Goal: Transaction & Acquisition: Download file/media

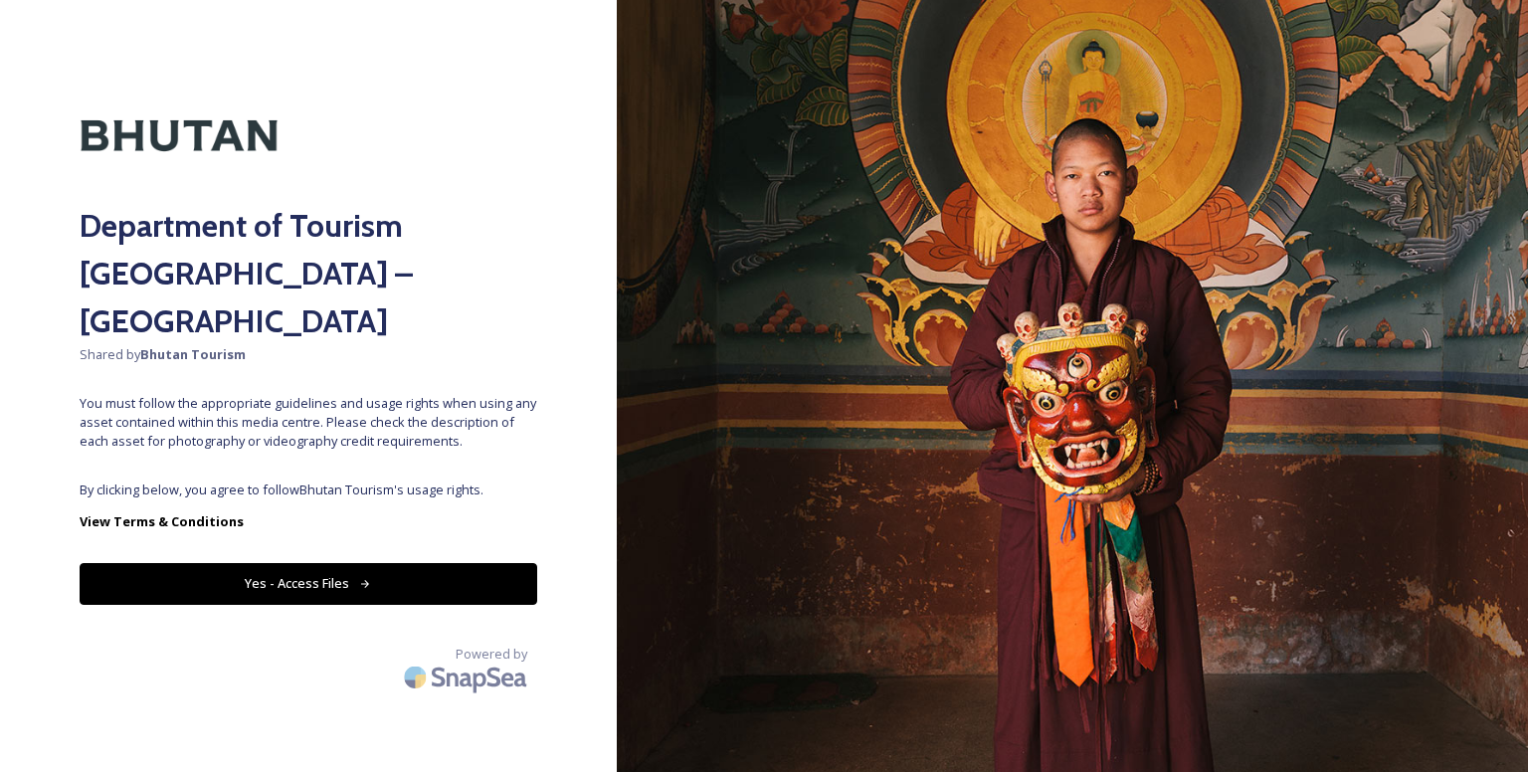
click at [369, 563] on button "Yes - Access Files" at bounding box center [309, 583] width 458 height 41
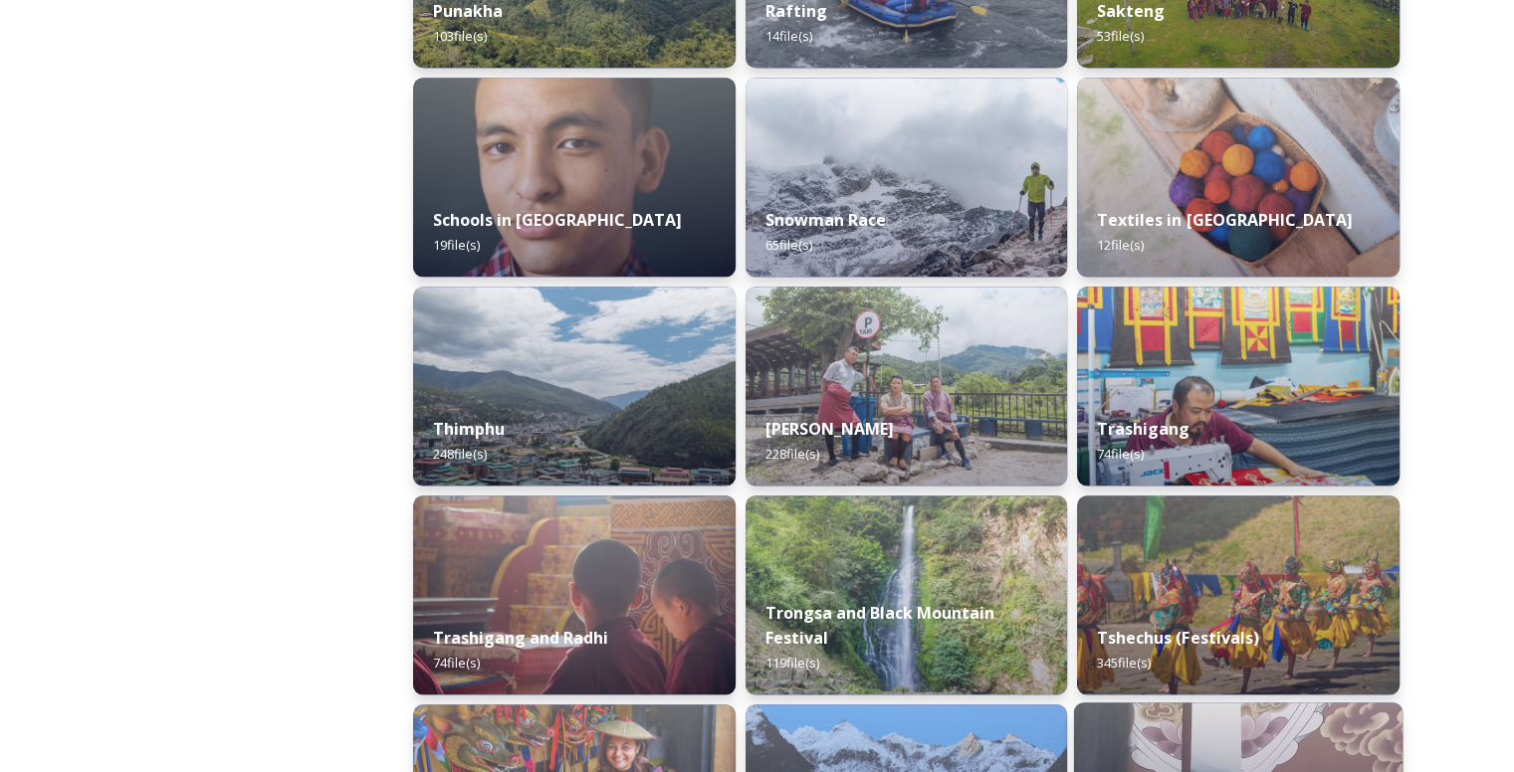
scroll to position [2488, 0]
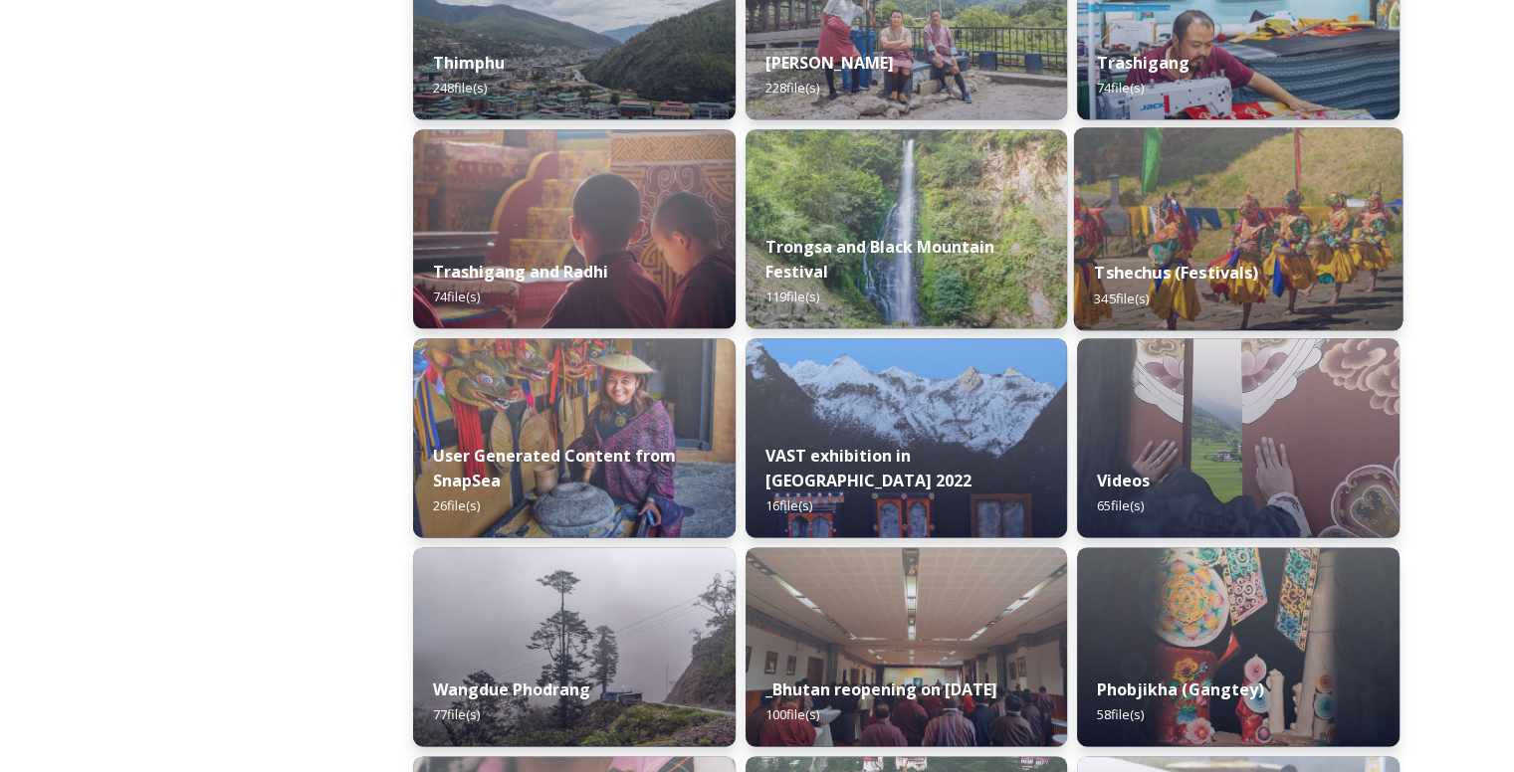
click at [1218, 248] on div "Tshechus (Festivals) 345 file(s)" at bounding box center [1238, 285] width 328 height 91
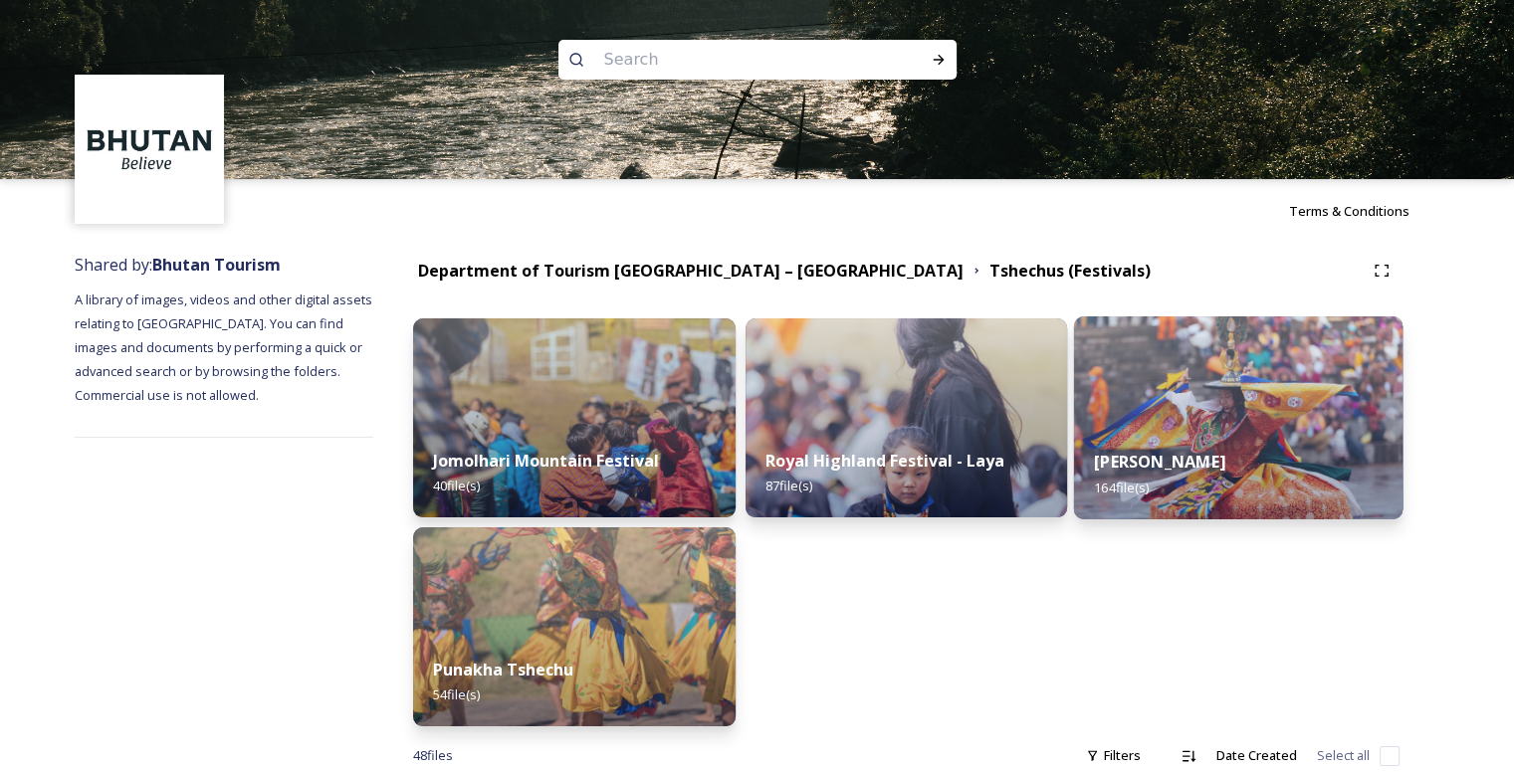
click at [1215, 415] on img at bounding box center [1238, 417] width 328 height 203
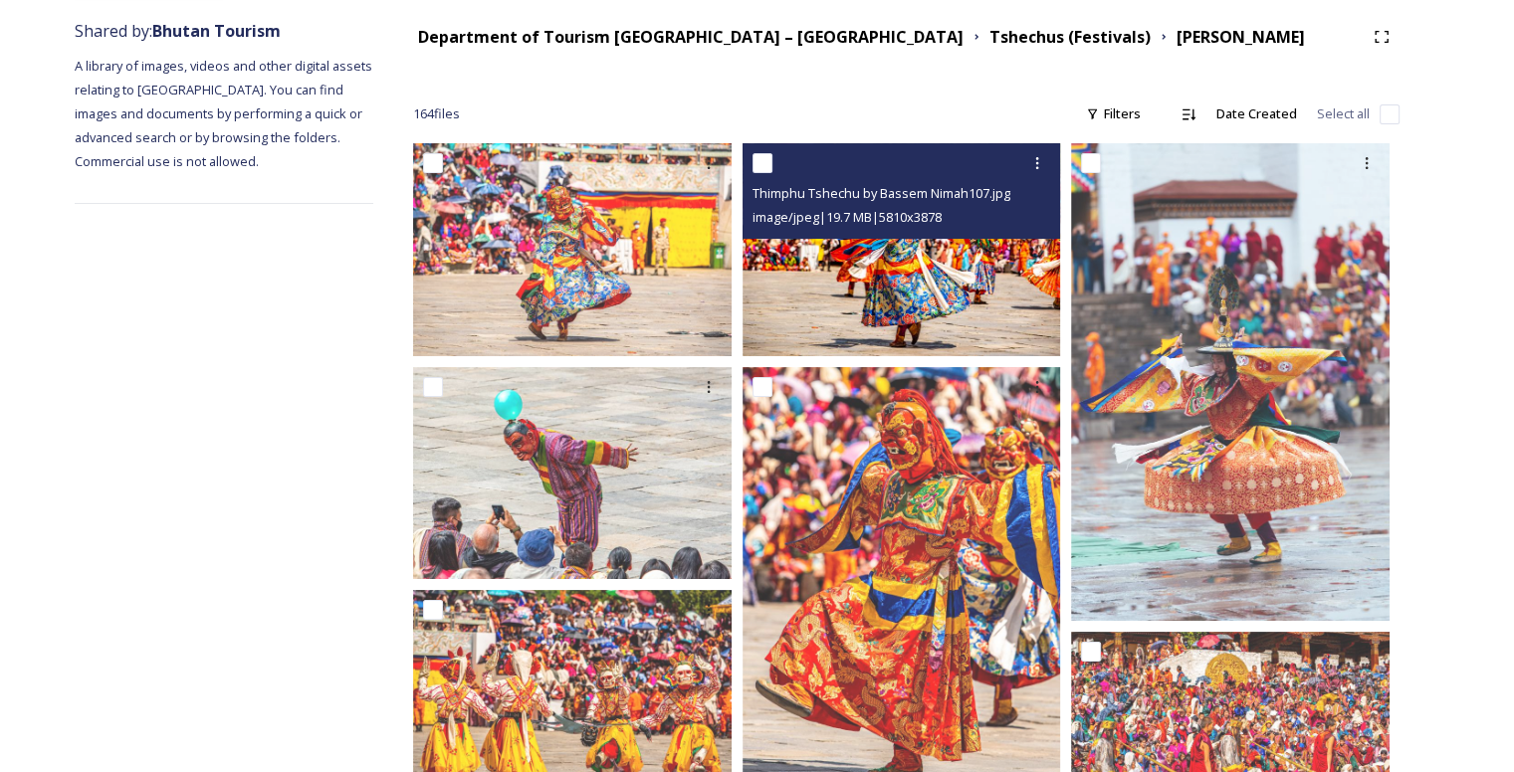
scroll to position [299, 0]
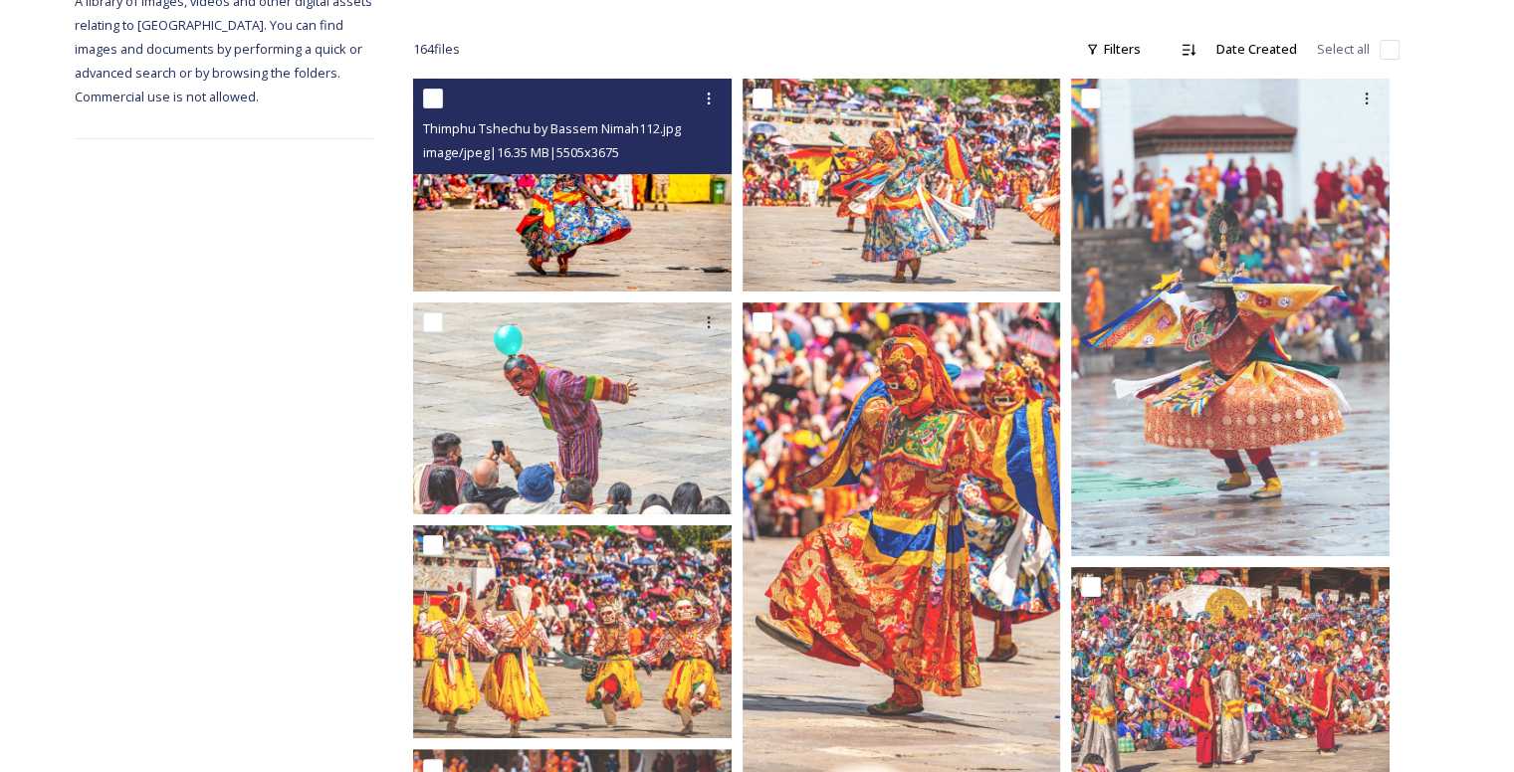
click at [577, 237] on img at bounding box center [572, 185] width 318 height 212
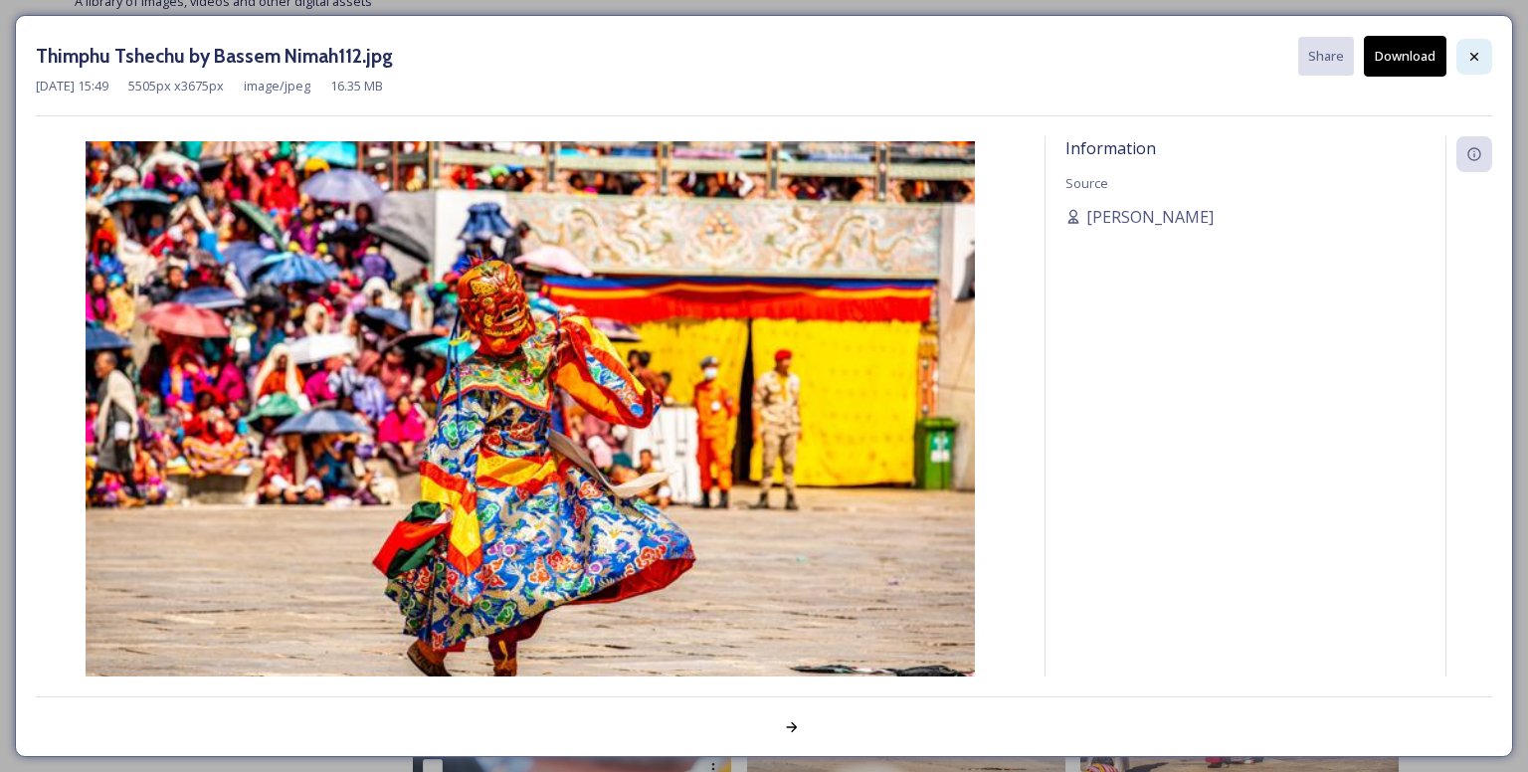
click at [1470, 50] on icon at bounding box center [1475, 57] width 16 height 16
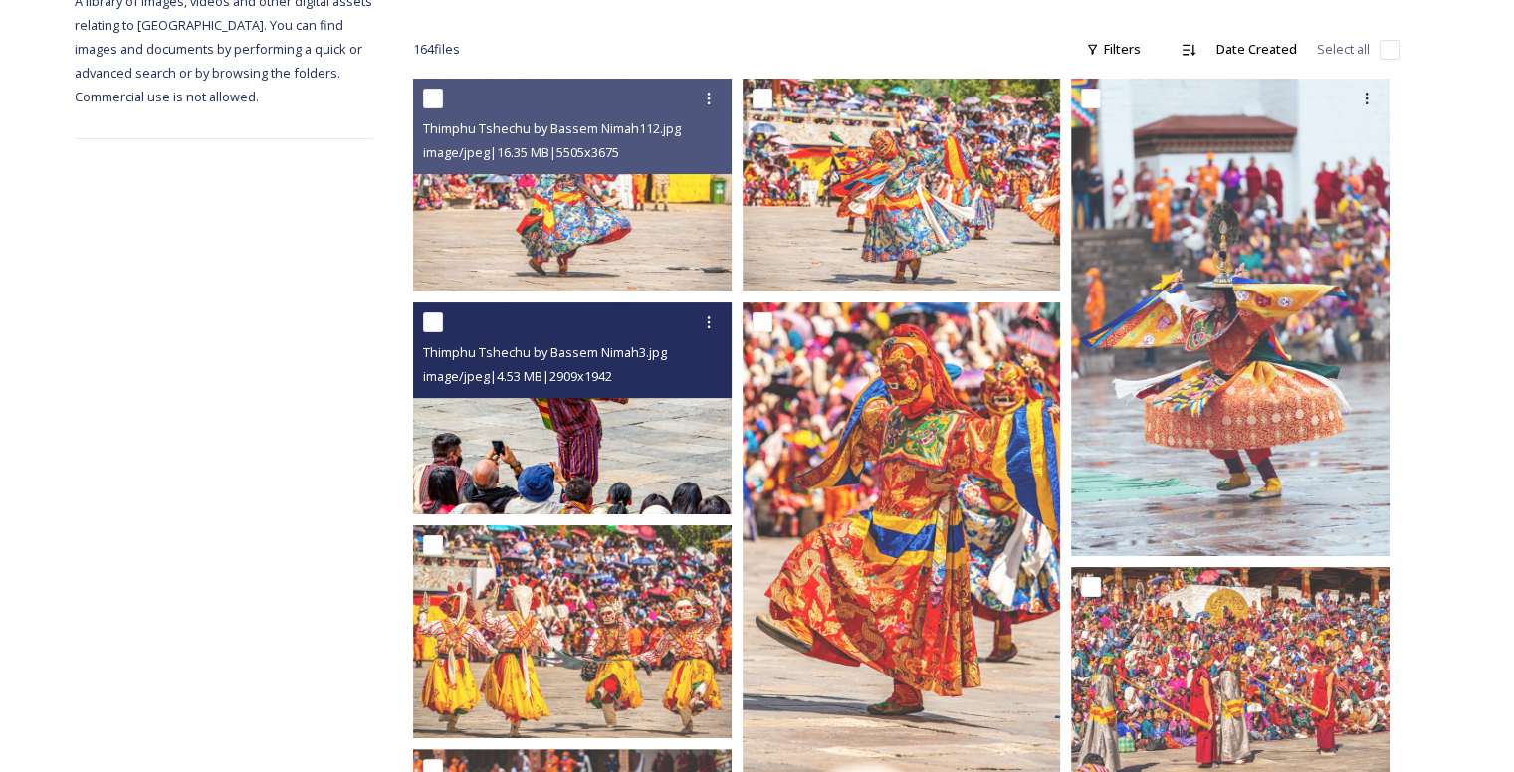
click at [545, 464] on img at bounding box center [572, 409] width 318 height 212
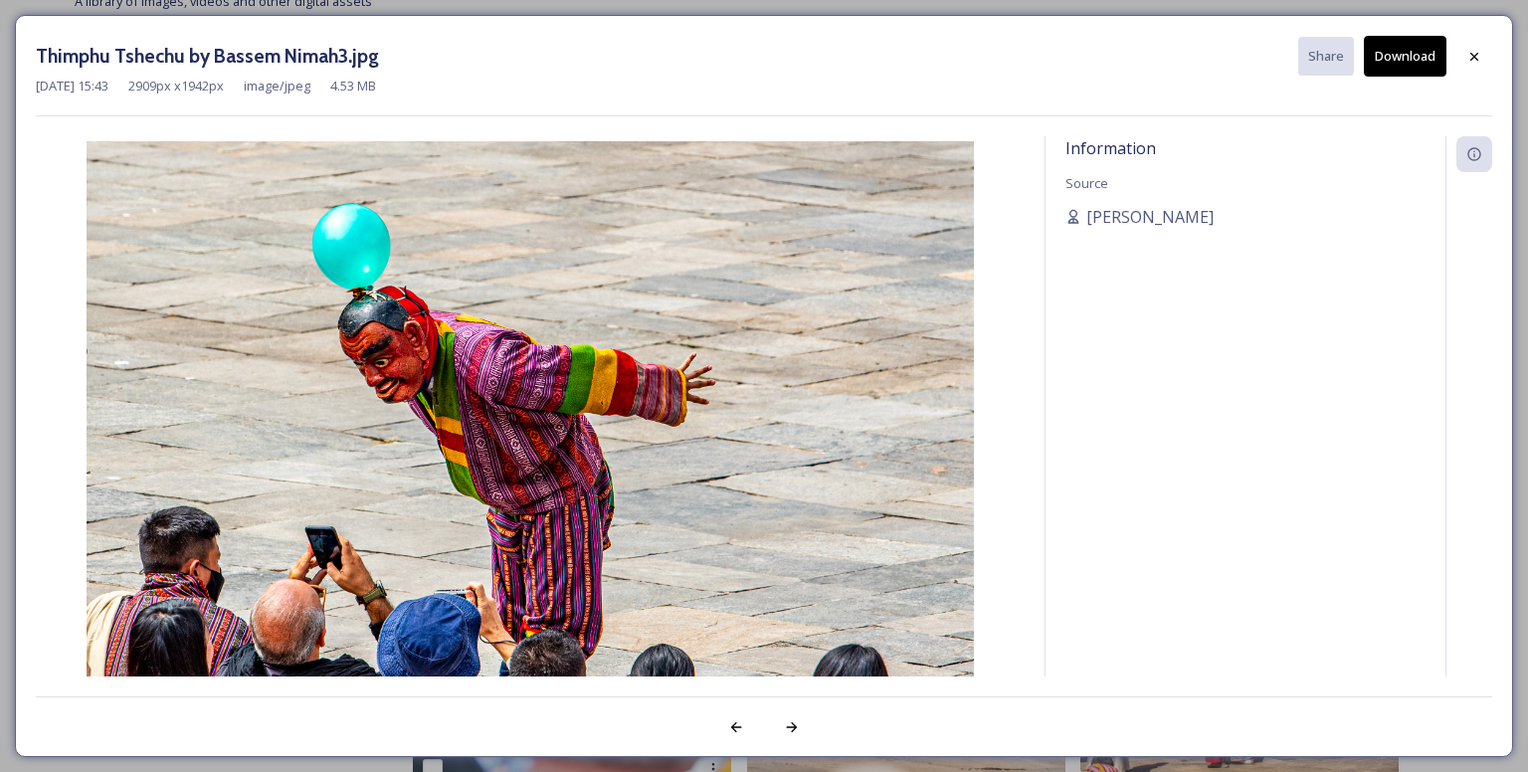
click at [1402, 48] on button "Download" at bounding box center [1405, 56] width 83 height 41
click at [1473, 57] on icon at bounding box center [1475, 57] width 16 height 16
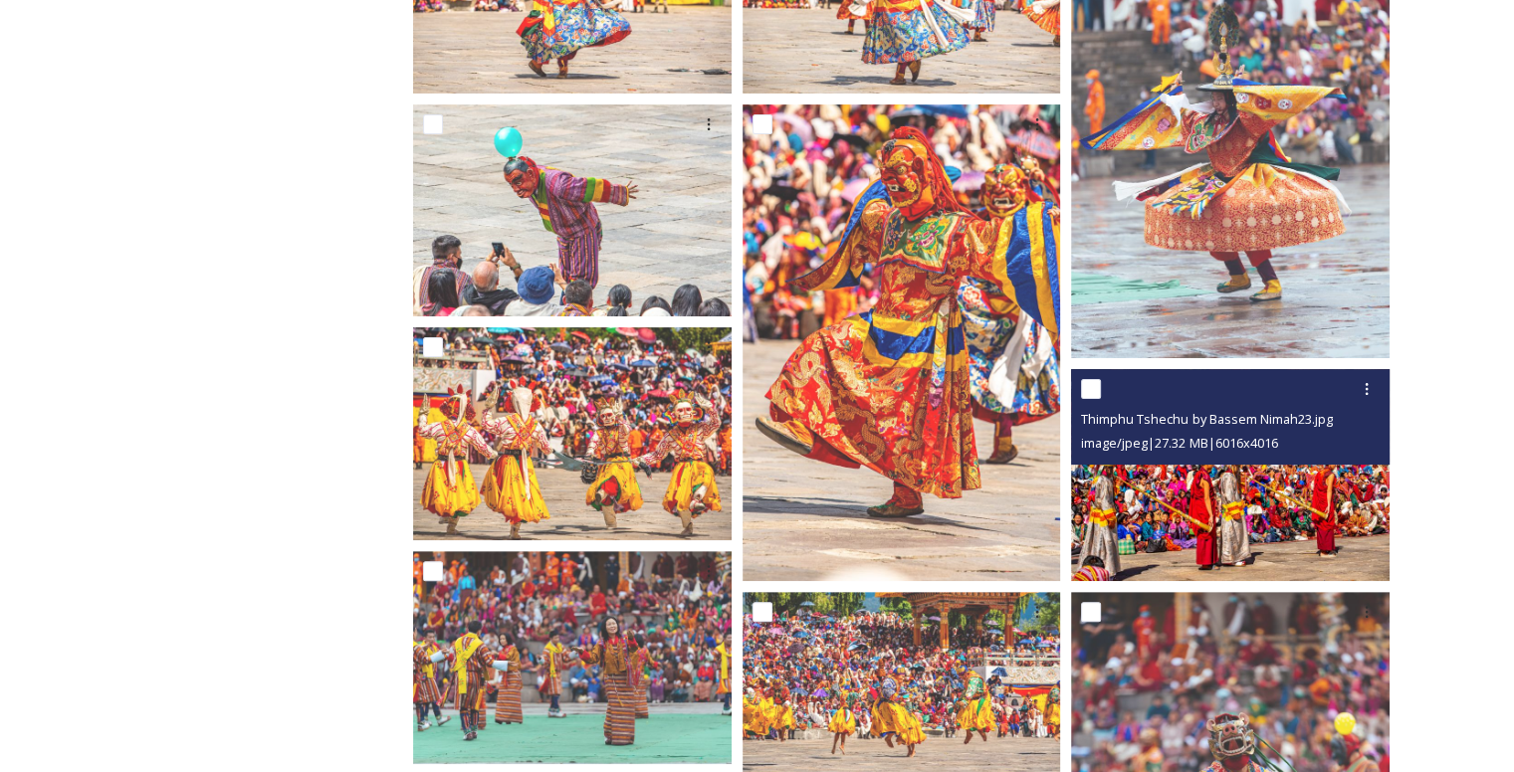
scroll to position [498, 0]
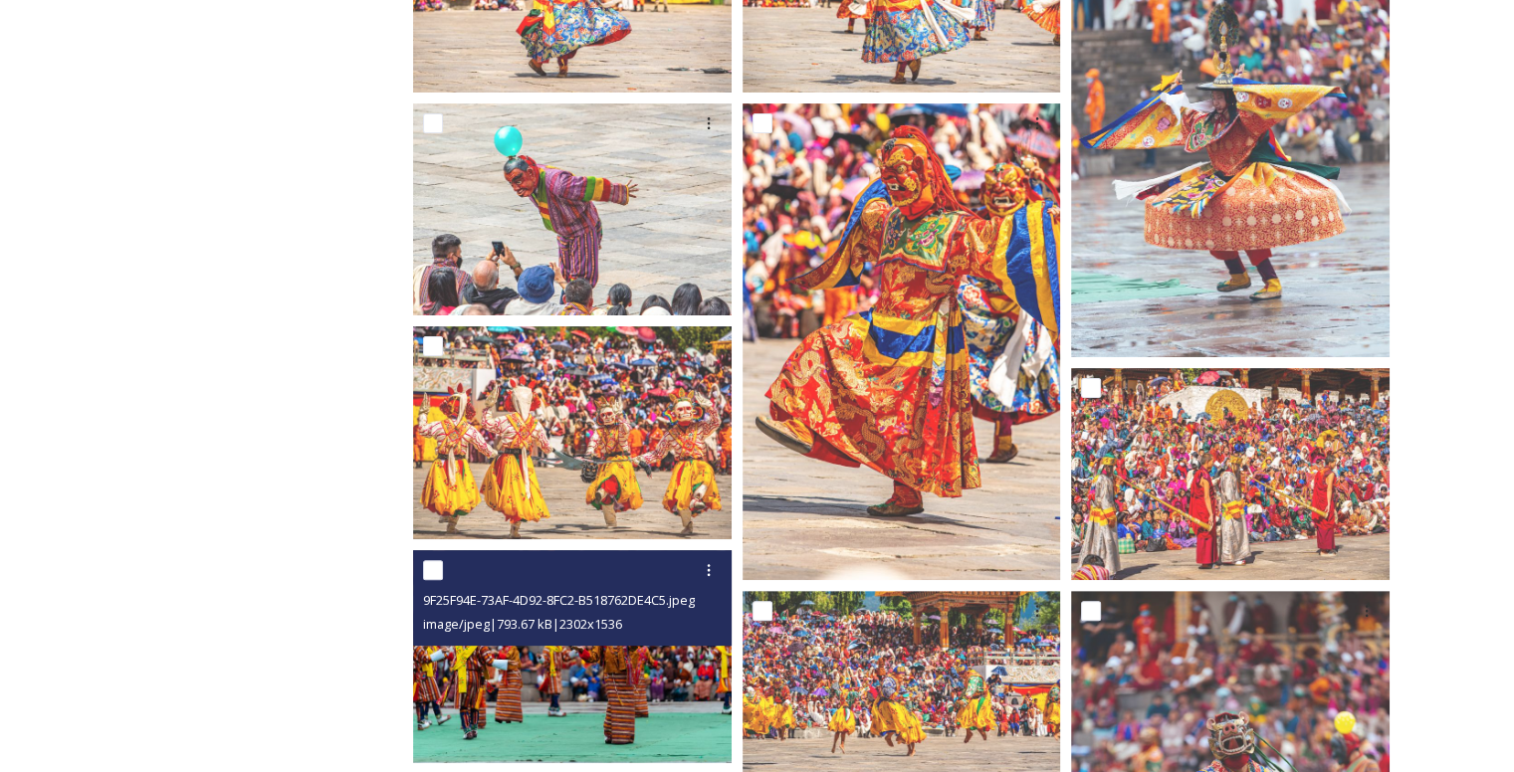
drag, startPoint x: 621, startPoint y: 678, endPoint x: 566, endPoint y: 678, distance: 54.7
click at [566, 678] on img at bounding box center [572, 656] width 318 height 212
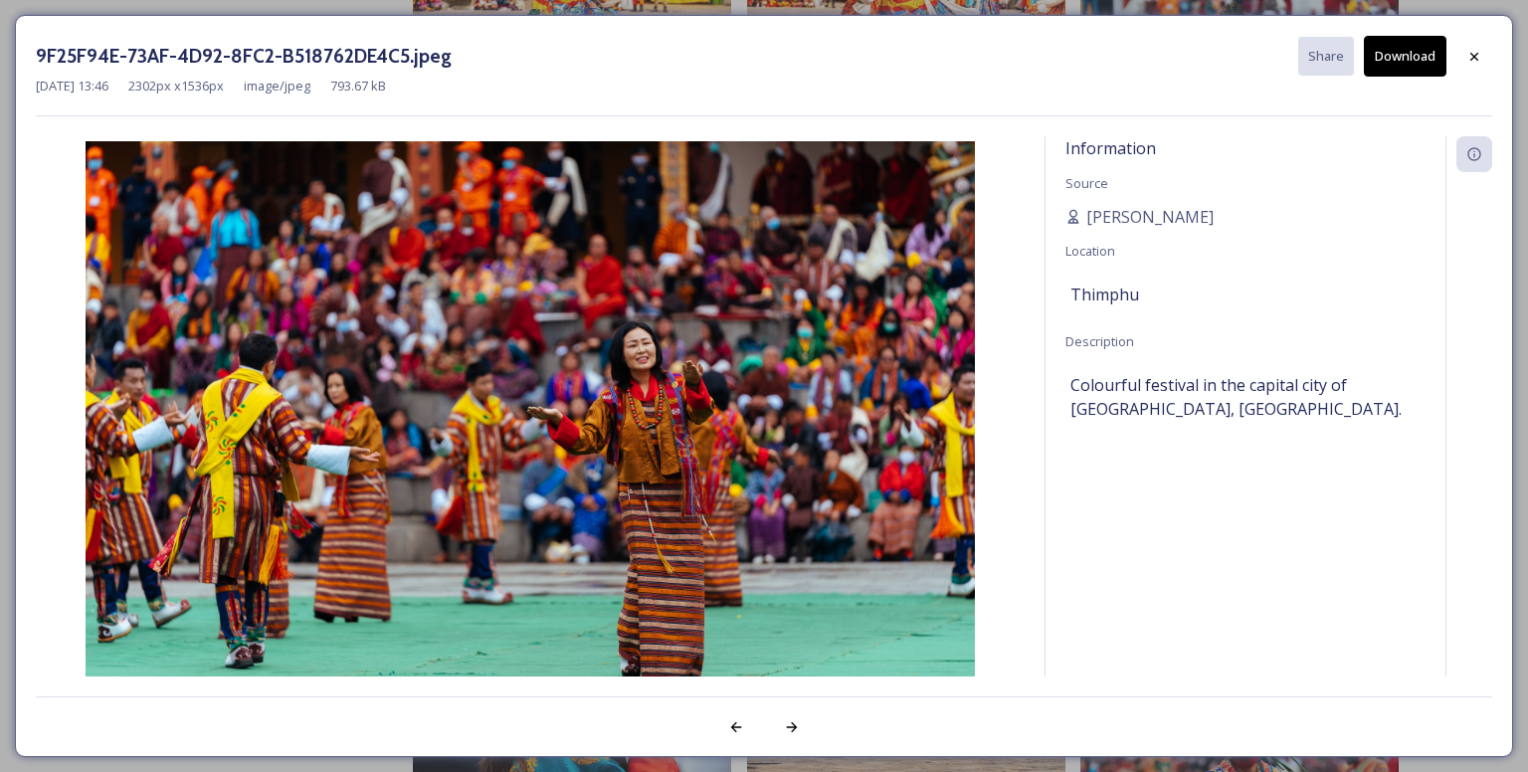
click at [1416, 58] on button "Download" at bounding box center [1405, 56] width 83 height 41
click at [1478, 52] on icon at bounding box center [1475, 56] width 8 height 8
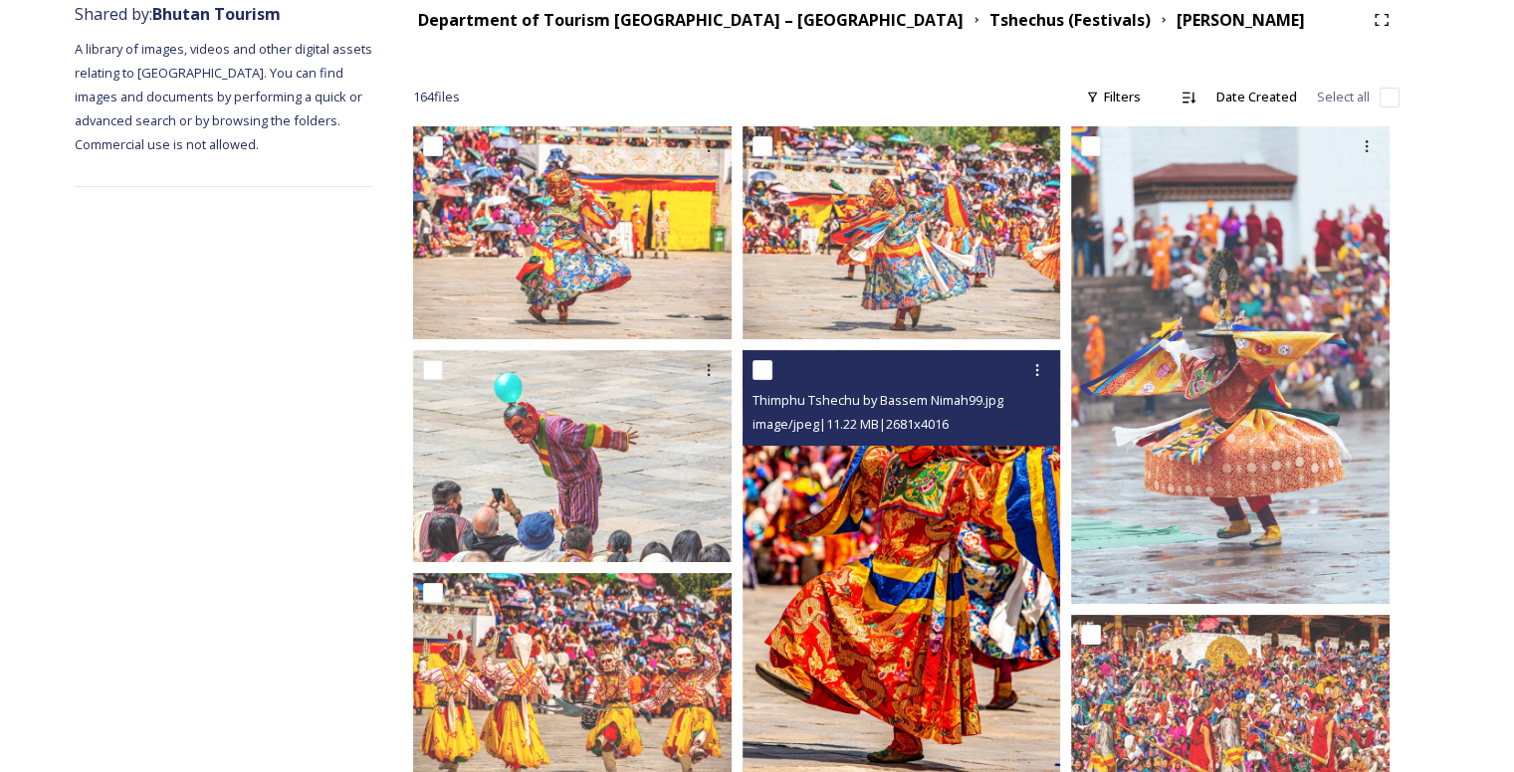
scroll to position [0, 0]
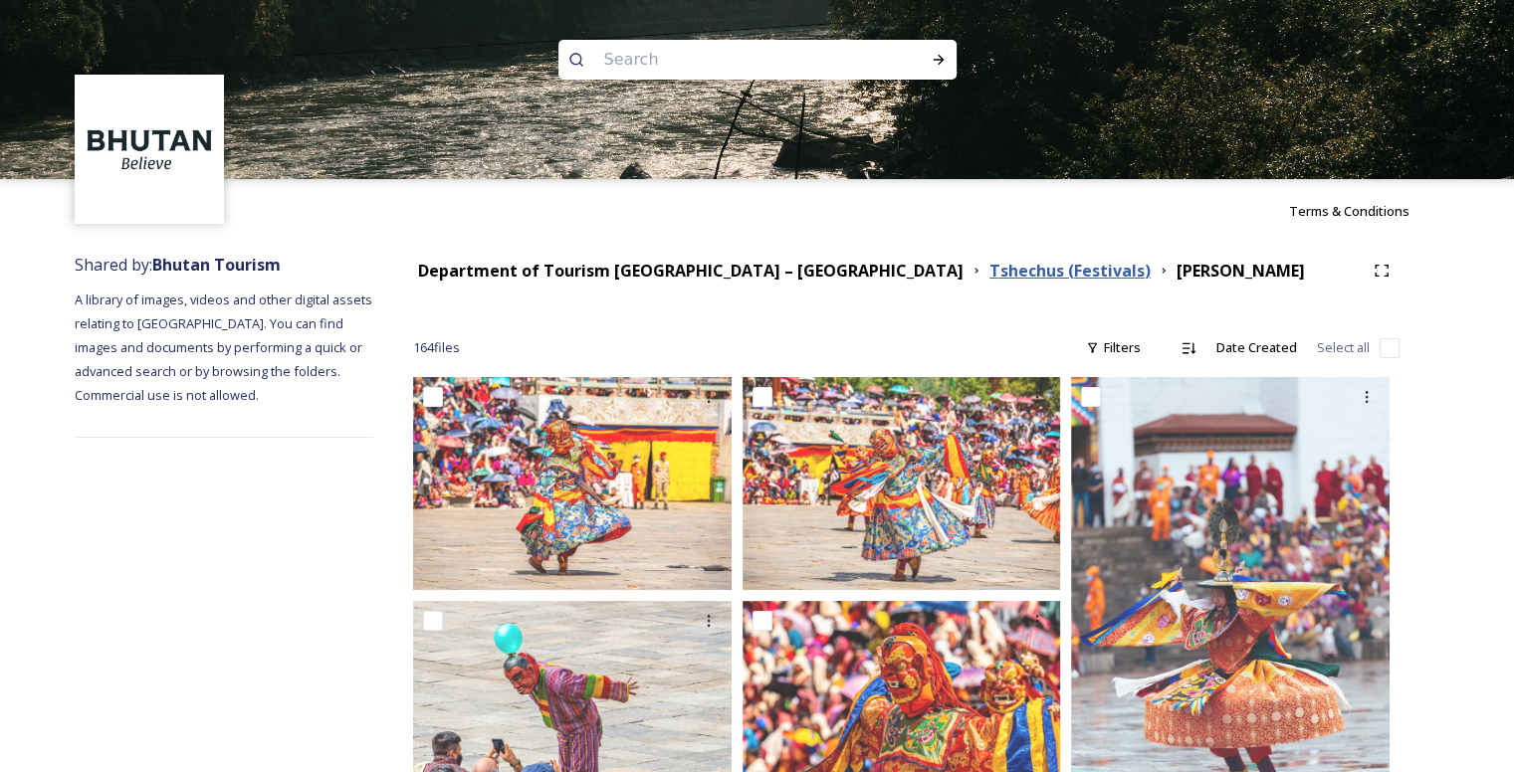
click at [989, 278] on strong "Tshechus (Festivals)" at bounding box center [1069, 271] width 161 height 22
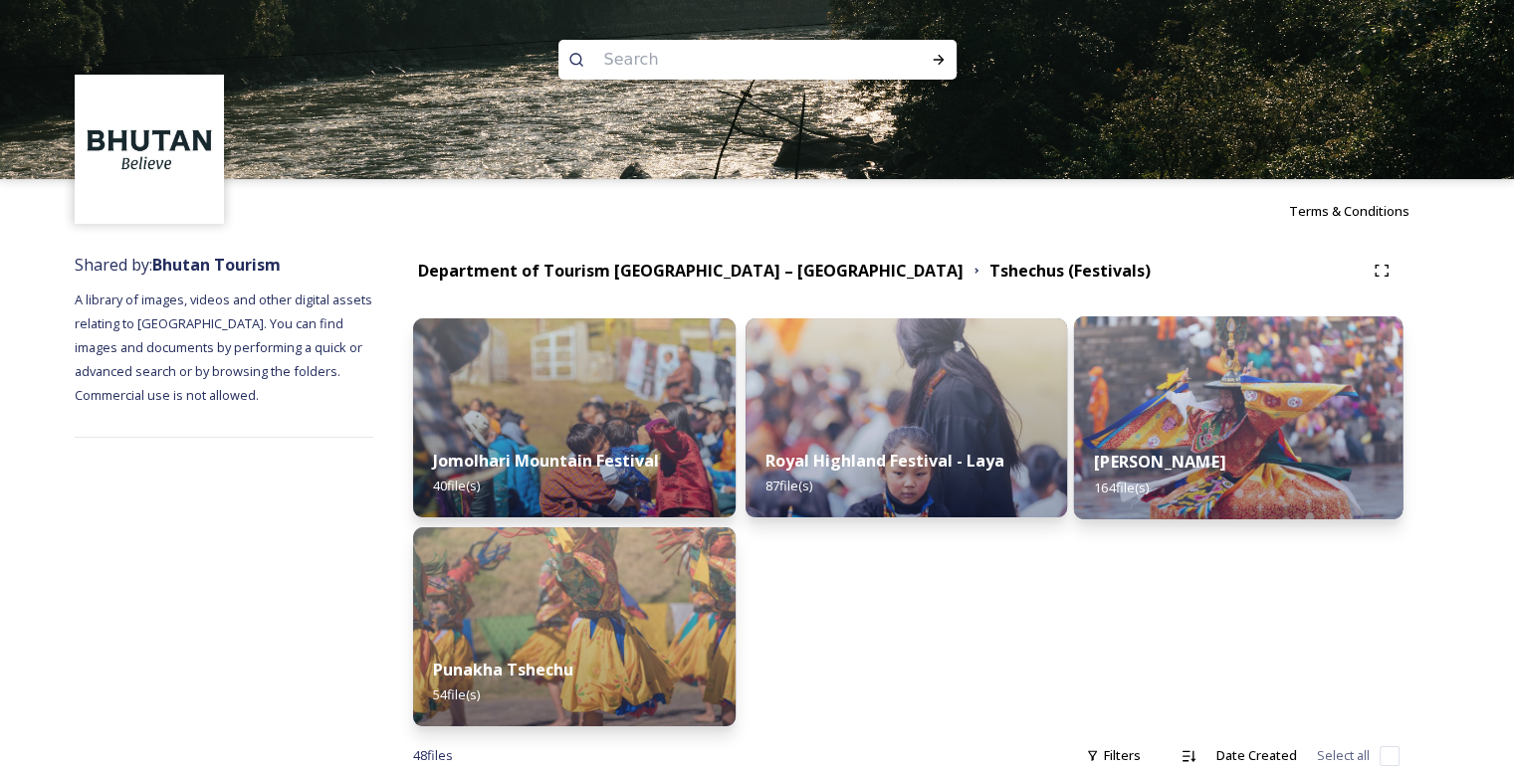
click at [1149, 425] on img at bounding box center [1238, 417] width 328 height 203
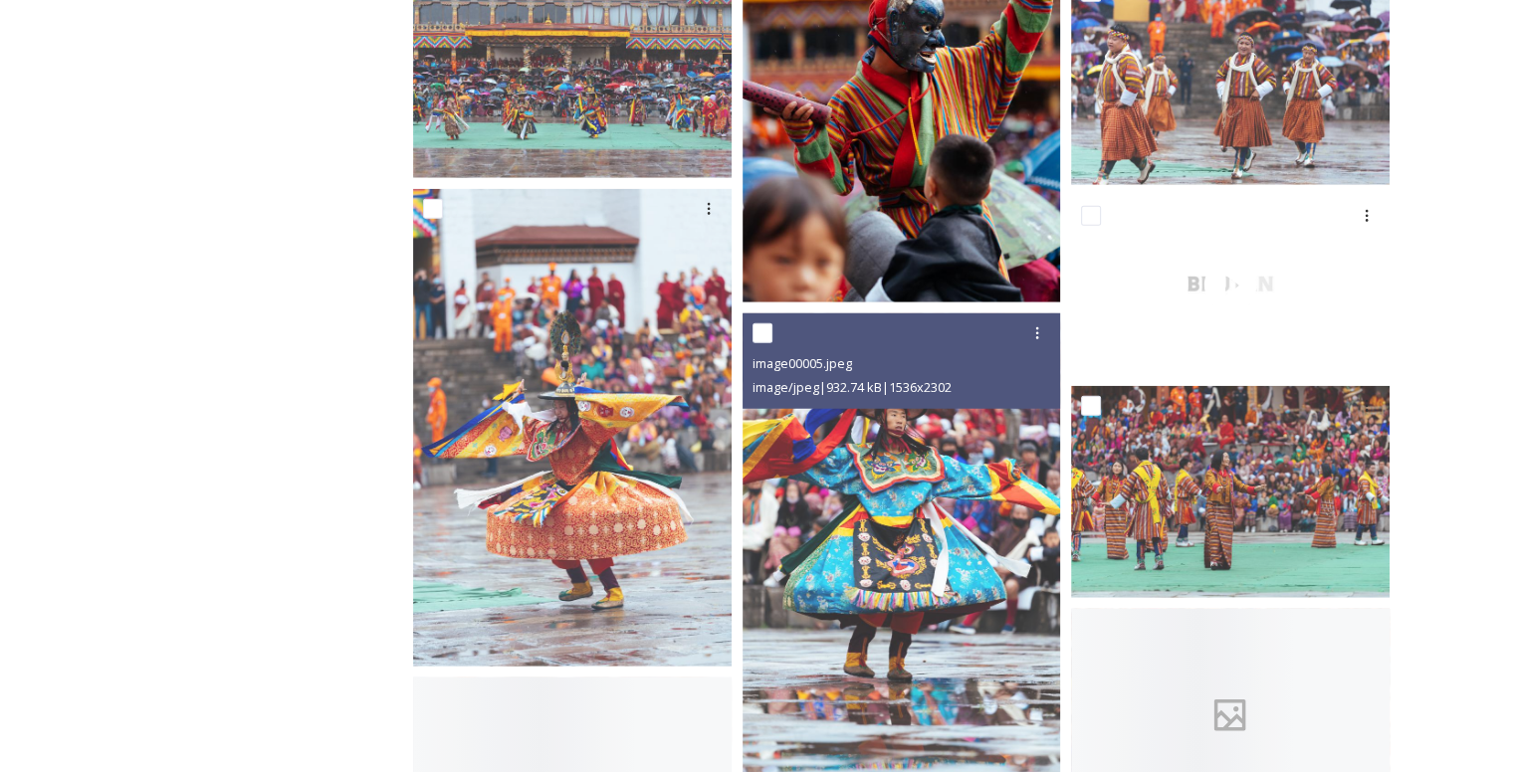
scroll to position [5274, 0]
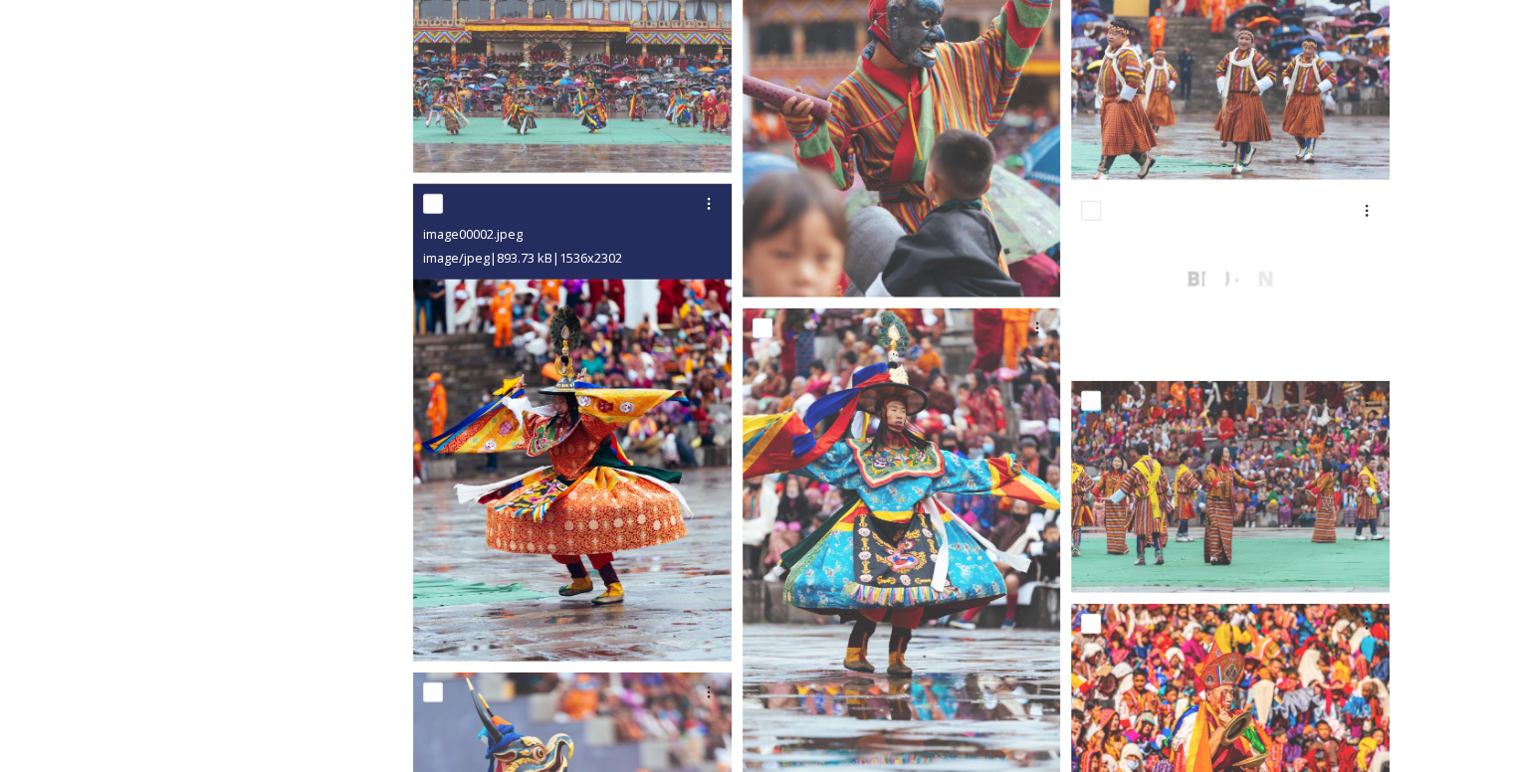
click at [597, 493] on img at bounding box center [572, 423] width 318 height 478
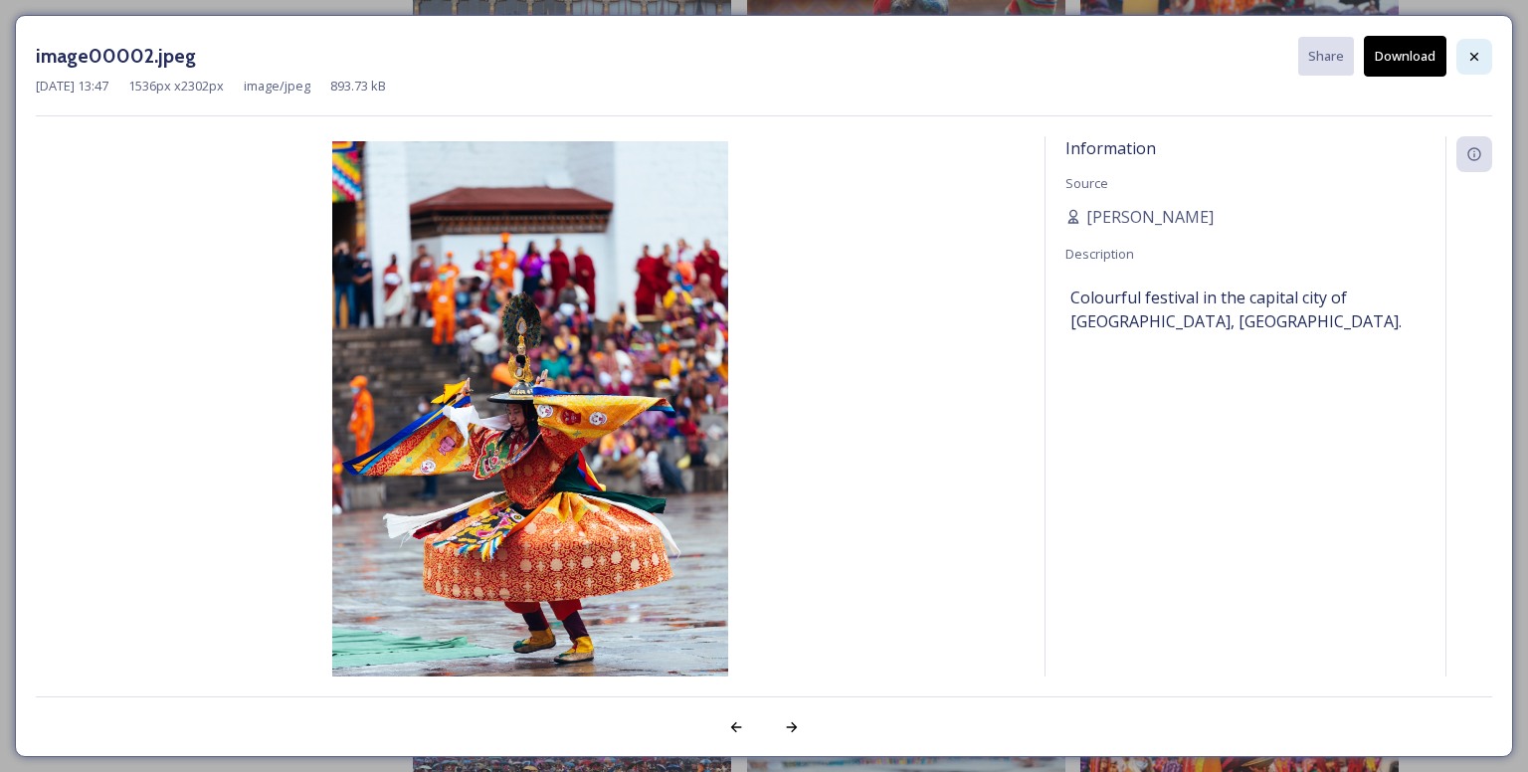
click at [1478, 49] on icon at bounding box center [1475, 57] width 16 height 16
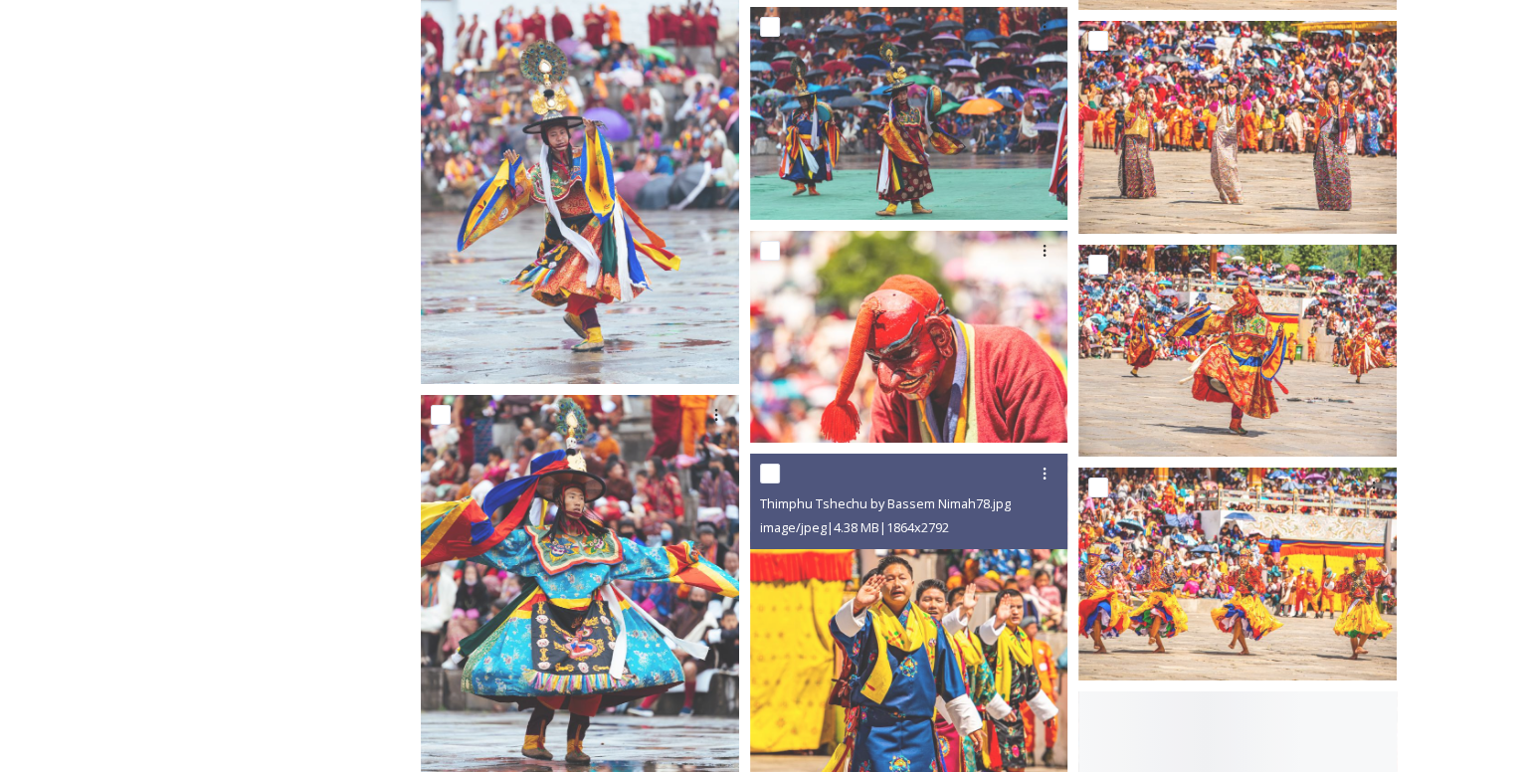
scroll to position [7065, 0]
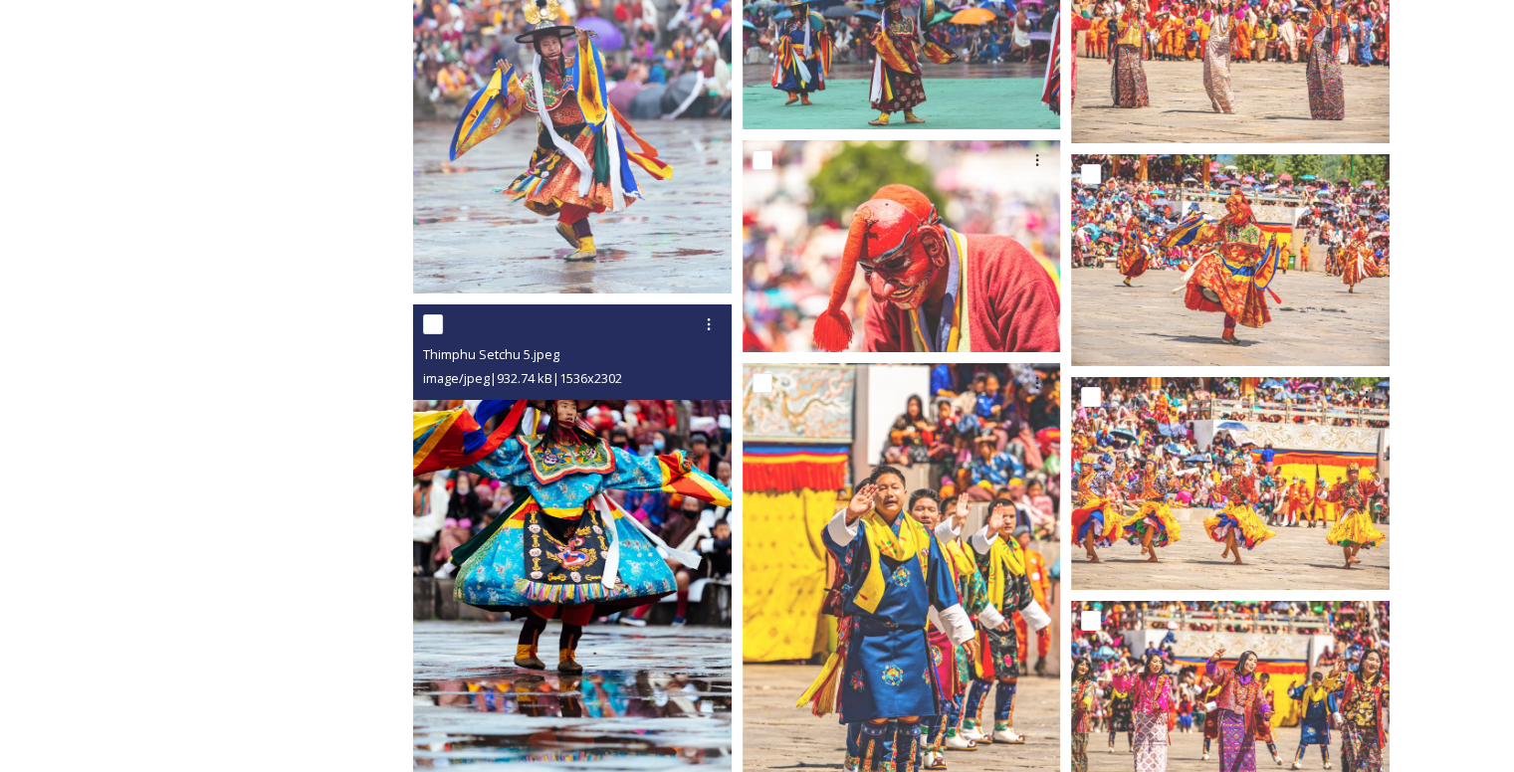
click at [613, 576] on img at bounding box center [572, 544] width 318 height 478
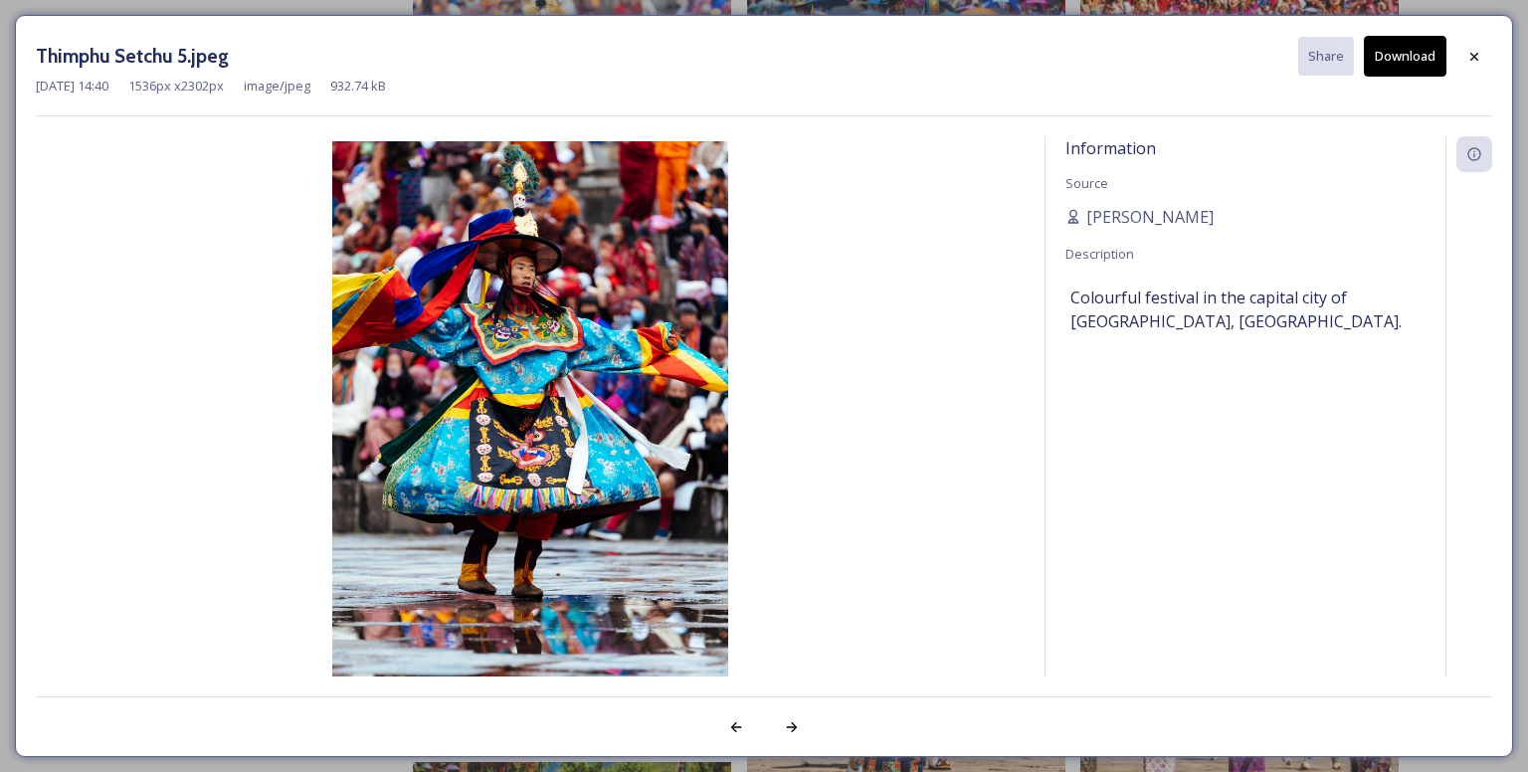
click at [1407, 49] on button "Download" at bounding box center [1405, 56] width 83 height 41
